Goal: Task Accomplishment & Management: Use online tool/utility

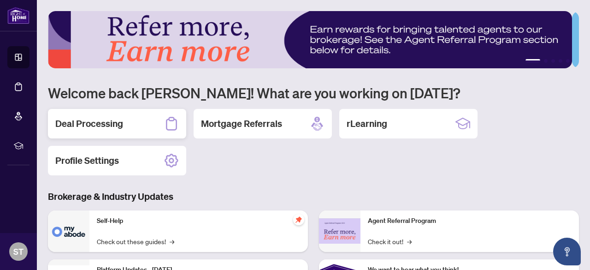
click at [131, 124] on div "Deal Processing" at bounding box center [117, 124] width 138 height 30
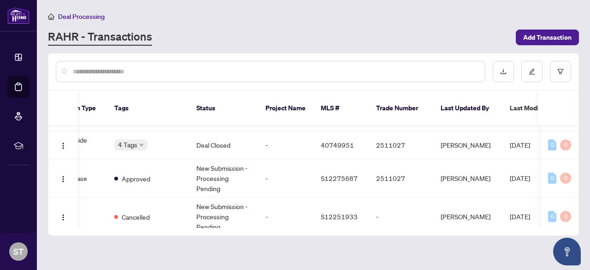
scroll to position [0, 207]
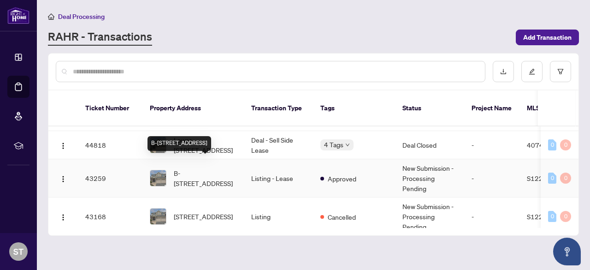
click at [193, 168] on span "B-[STREET_ADDRESS]" at bounding box center [205, 178] width 63 height 20
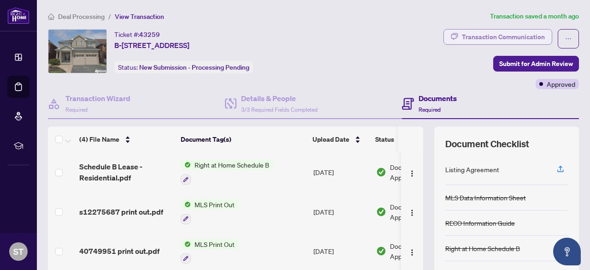
click at [494, 37] on div "Transaction Communication" at bounding box center [503, 37] width 83 height 15
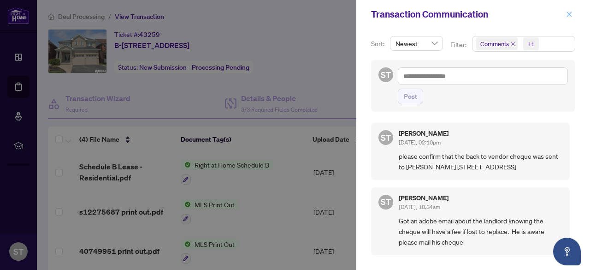
click at [570, 17] on icon "close" at bounding box center [569, 14] width 6 height 6
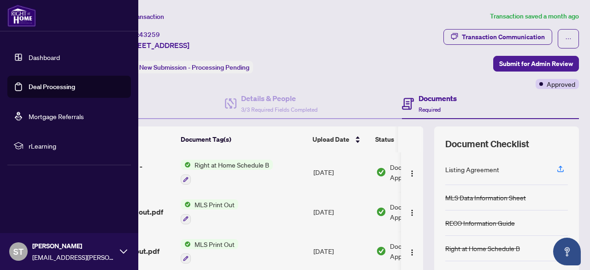
click at [59, 57] on link "Dashboard" at bounding box center [44, 57] width 31 height 8
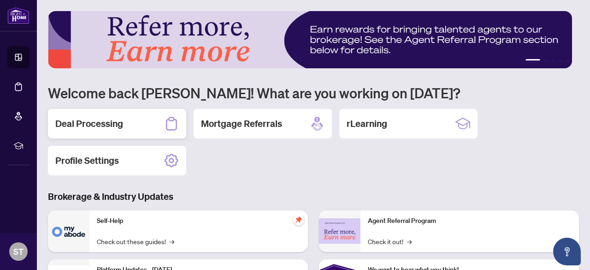
click at [102, 124] on h2 "Deal Processing" at bounding box center [89, 123] width 68 height 13
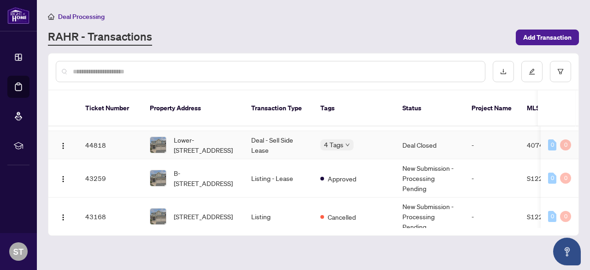
click at [101, 134] on td "44818" at bounding box center [110, 145] width 65 height 28
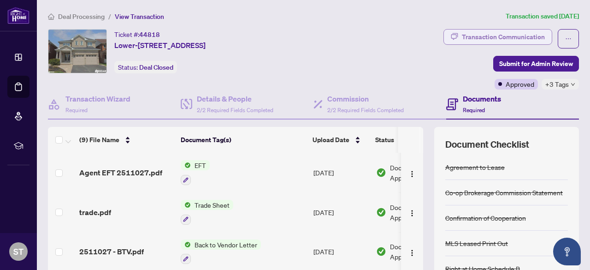
click at [467, 37] on div "Transaction Communication" at bounding box center [503, 37] width 83 height 15
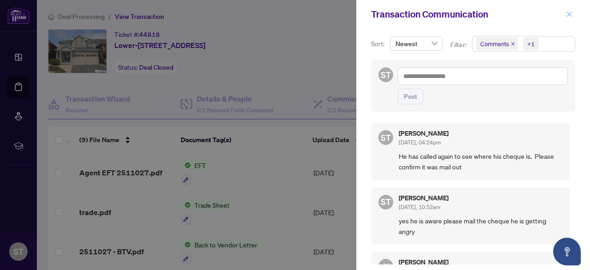
click at [566, 13] on icon "close" at bounding box center [569, 14] width 6 height 6
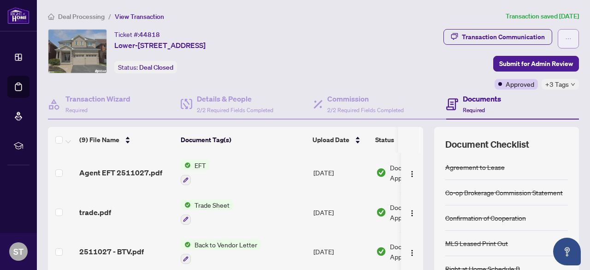
click at [565, 37] on icon "ellipsis" at bounding box center [568, 39] width 6 height 6
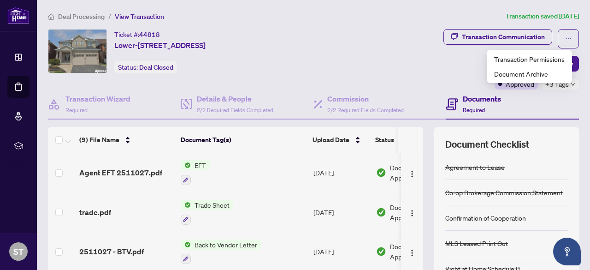
click at [476, 85] on div "Transaction Communication Submit for Admin Review Approved +3 Tags" at bounding box center [452, 59] width 253 height 60
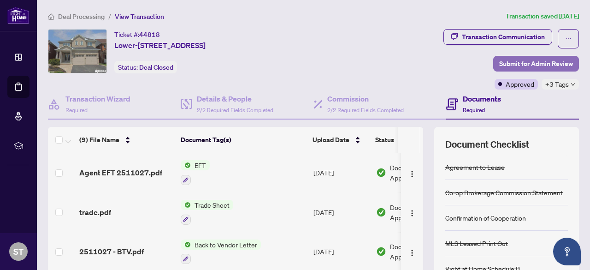
click at [502, 66] on span "Submit for Admin Review" at bounding box center [536, 63] width 74 height 15
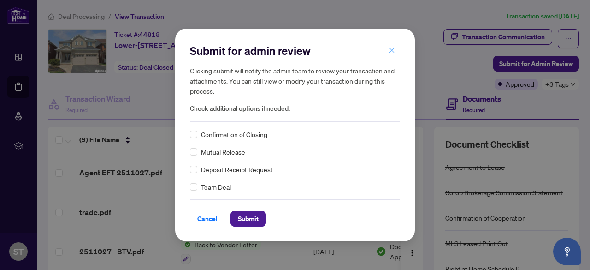
click at [391, 53] on icon "close" at bounding box center [392, 50] width 6 height 6
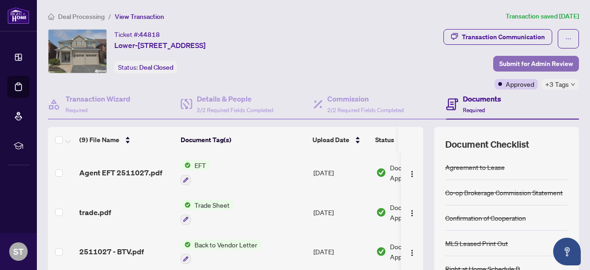
click at [510, 60] on span "Submit for Admin Review" at bounding box center [536, 63] width 74 height 15
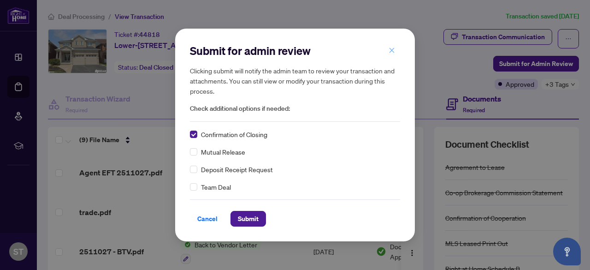
click at [391, 52] on icon "close" at bounding box center [392, 50] width 6 height 6
